Goal: Task Accomplishment & Management: Manage account settings

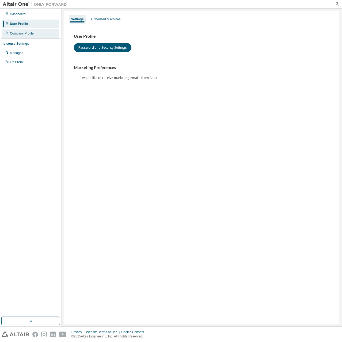
click at [39, 34] on div "Company Profile" at bounding box center [30, 33] width 57 height 9
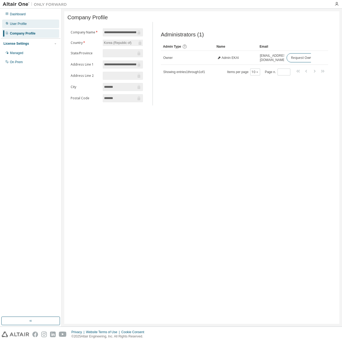
click at [31, 23] on div "User Profile" at bounding box center [30, 24] width 57 height 9
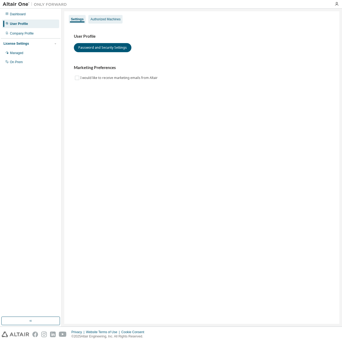
click at [100, 21] on div "Authorized Machines" at bounding box center [105, 19] width 34 height 9
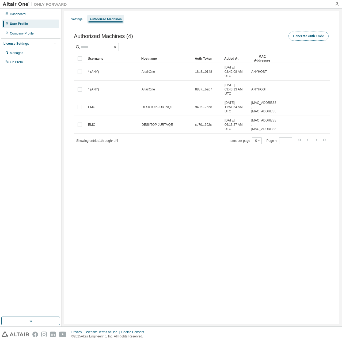
click at [293, 37] on button "Generate Auth Code" at bounding box center [309, 36] width 40 height 9
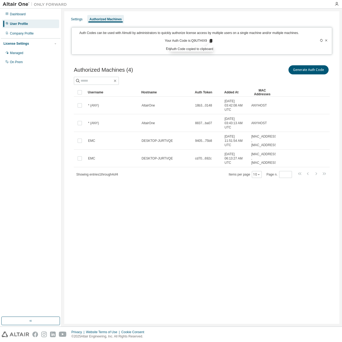
drag, startPoint x: 327, startPoint y: 41, endPoint x: 329, endPoint y: 36, distance: 4.7
click at [327, 41] on icon at bounding box center [326, 40] width 3 height 3
